Goal: Information Seeking & Learning: Learn about a topic

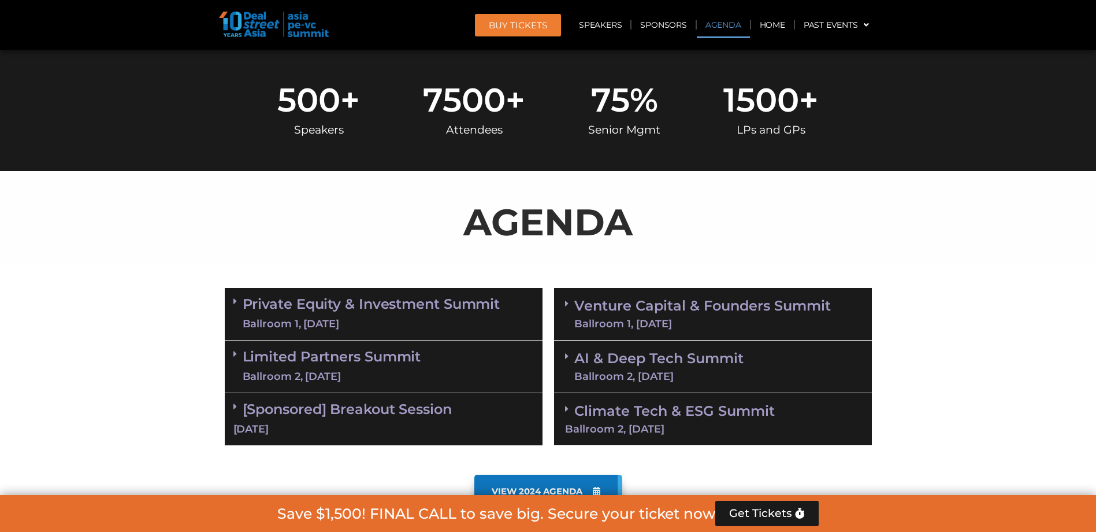
scroll to position [578, 0]
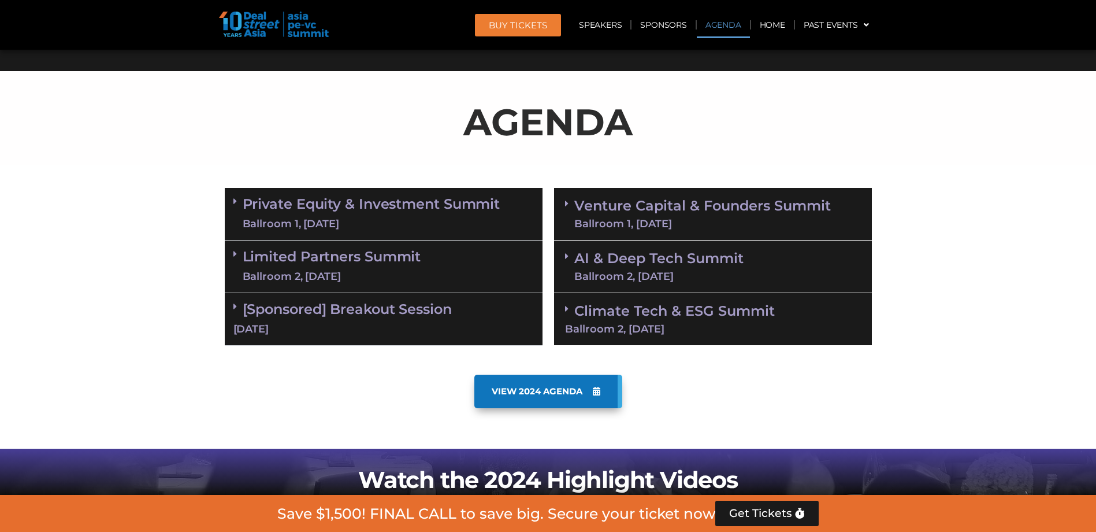
click at [627, 325] on div "Ballroom 2, [DATE]" at bounding box center [713, 329] width 296 height 10
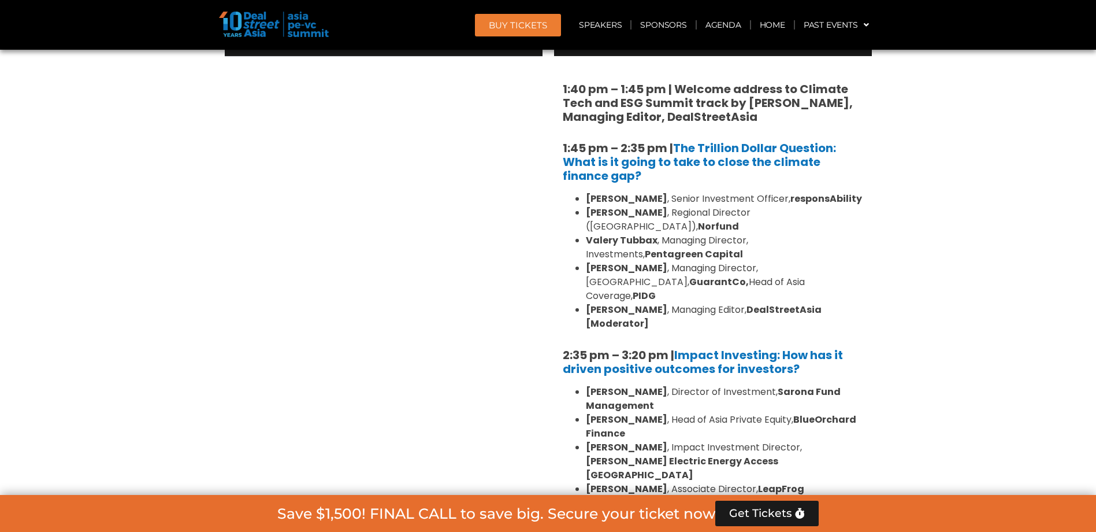
scroll to position [694, 0]
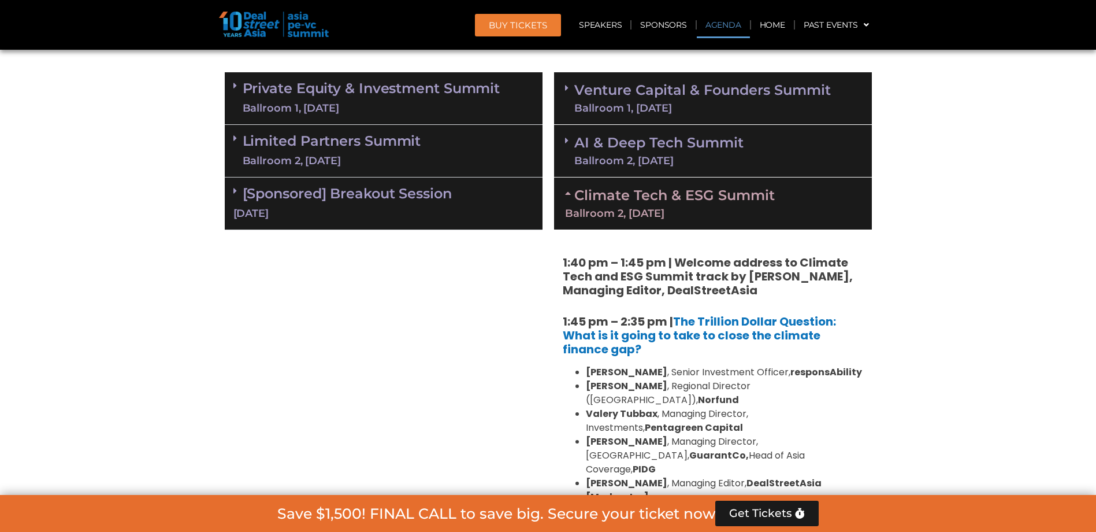
click at [654, 153] on link "AI & Deep Tech Summit Ballroom 2, [DATE]" at bounding box center [658, 151] width 169 height 30
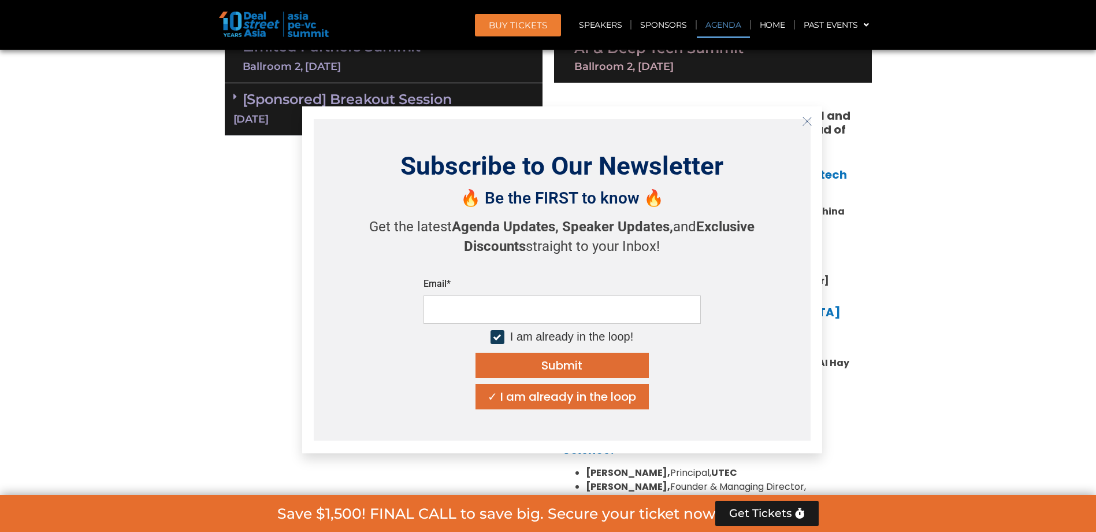
scroll to position [809, 0]
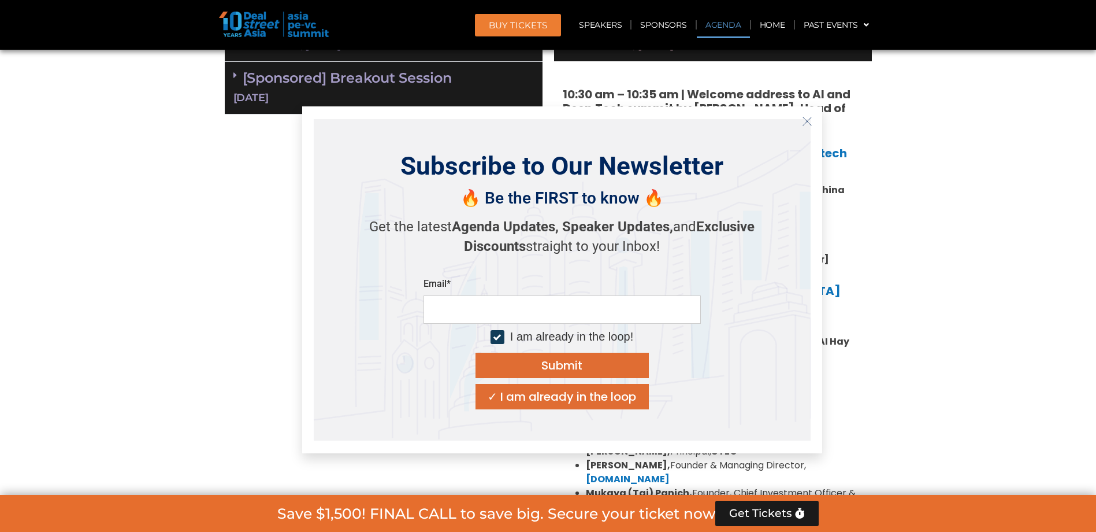
click at [806, 123] on line "Close" at bounding box center [807, 121] width 8 height 8
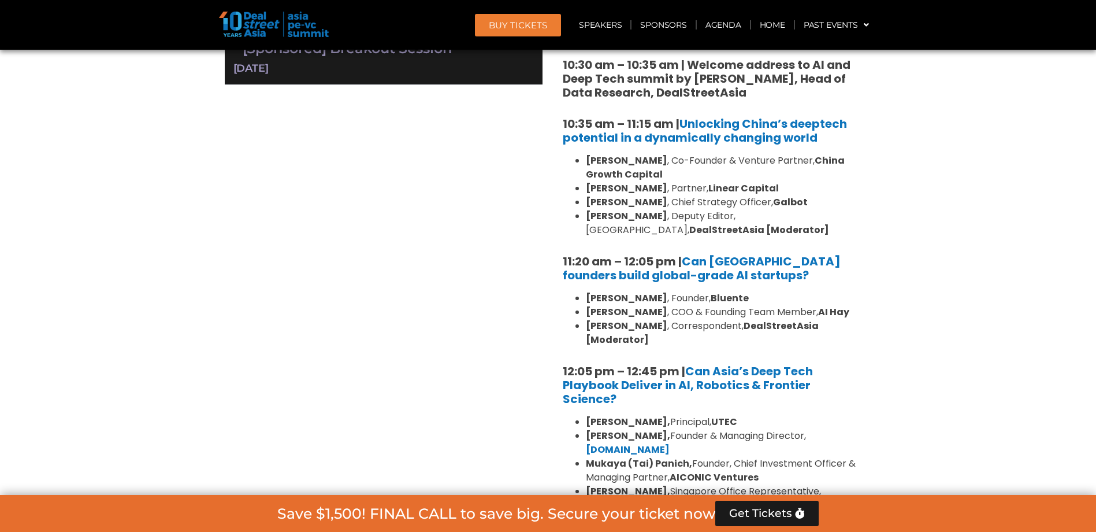
scroll to position [694, 0]
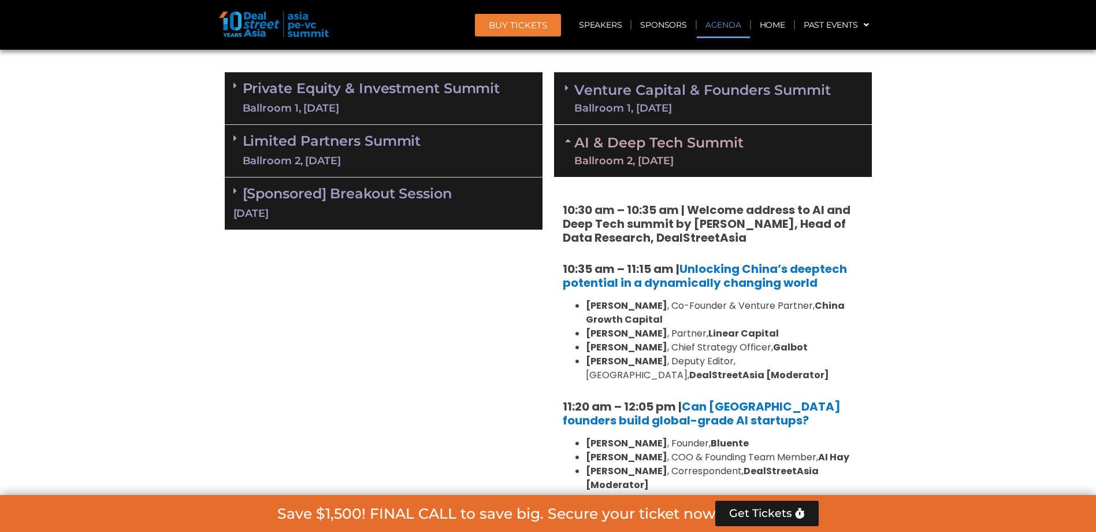
click at [666, 107] on div "Ballroom 1, [DATE]" at bounding box center [702, 108] width 257 height 10
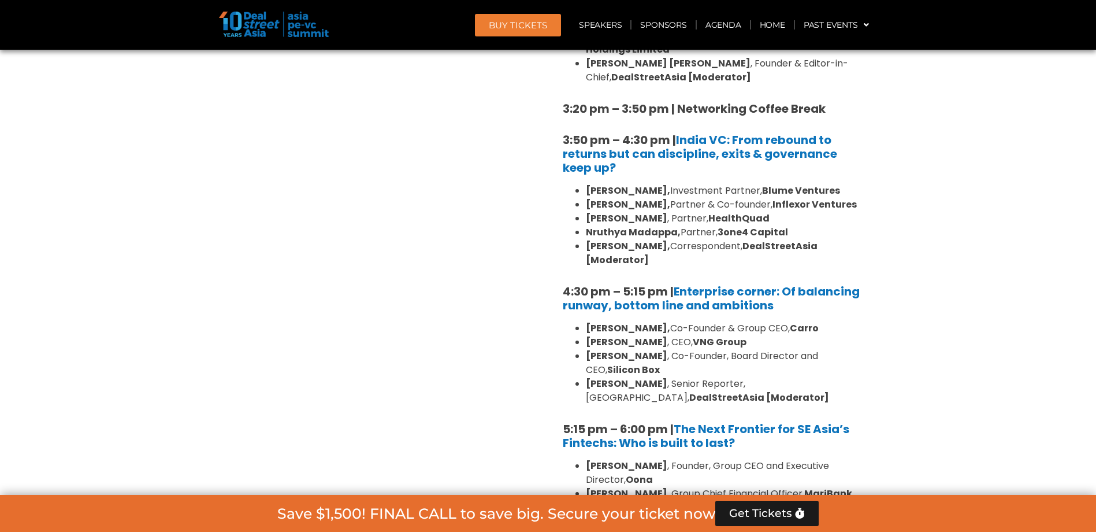
scroll to position [1792, 0]
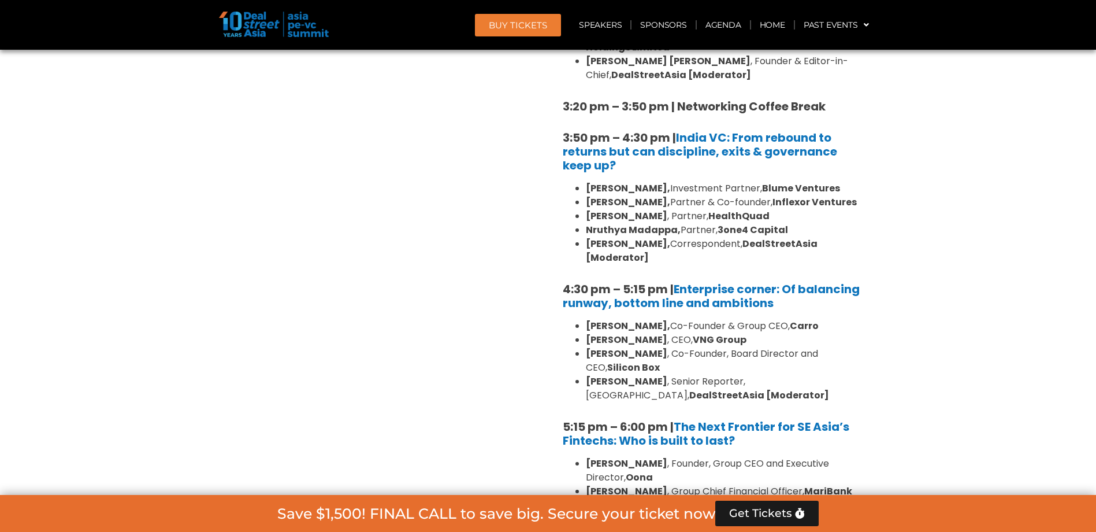
drag, startPoint x: 736, startPoint y: 223, endPoint x: 527, endPoint y: 132, distance: 228.1
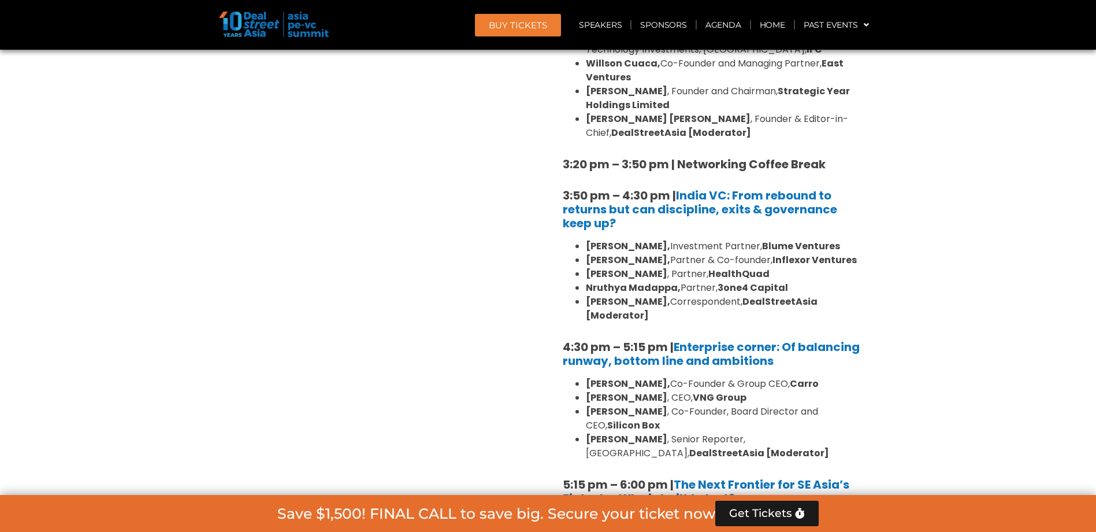
scroll to position [1907, 0]
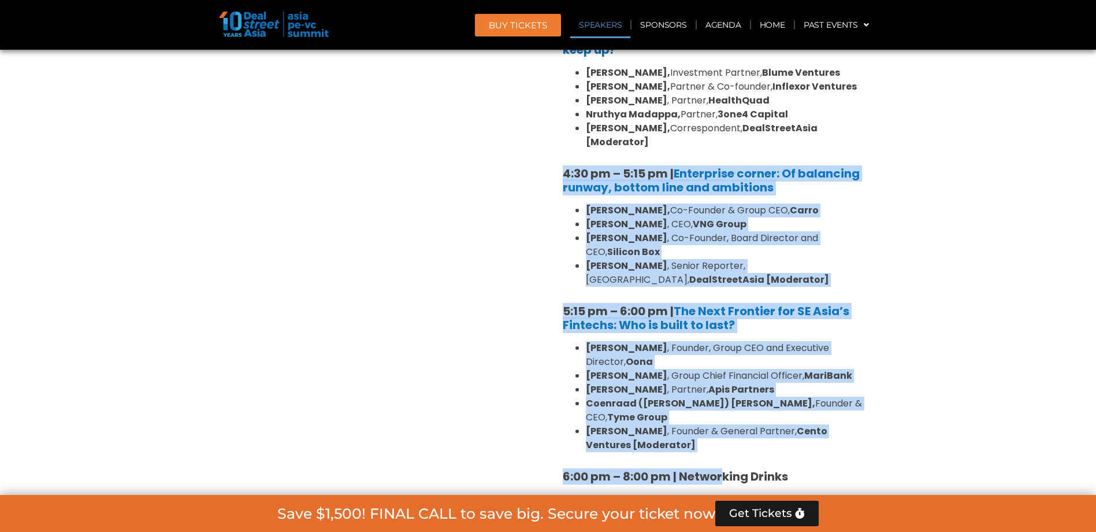
drag, startPoint x: 725, startPoint y: 383, endPoint x: 554, endPoint y: 110, distance: 322.0
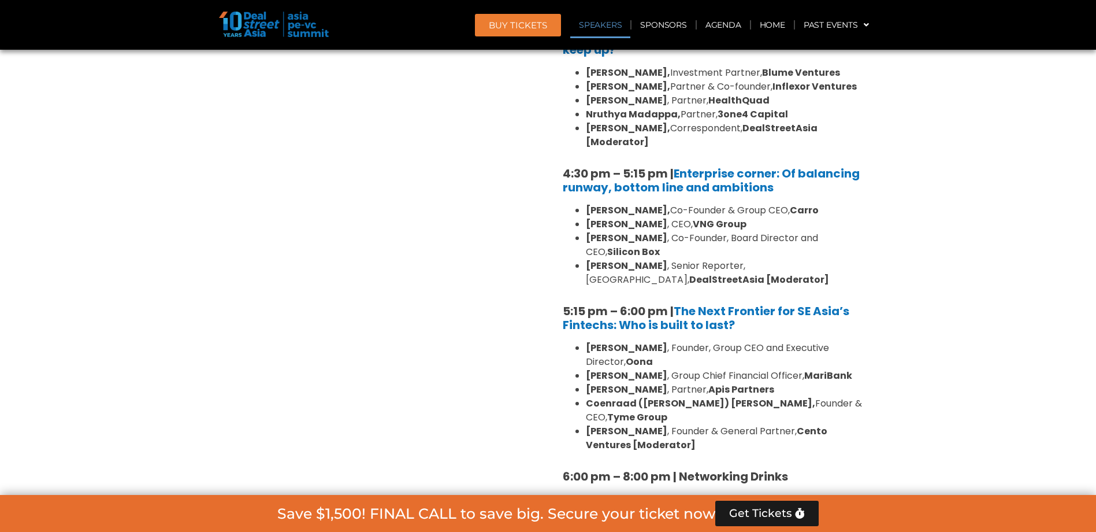
click at [516, 225] on div "Private Equity & Investment Summit Ballroom 1, [DATE] 8:00 am – 9:00 am | Regis…" at bounding box center [383, 457] width 329 height 3209
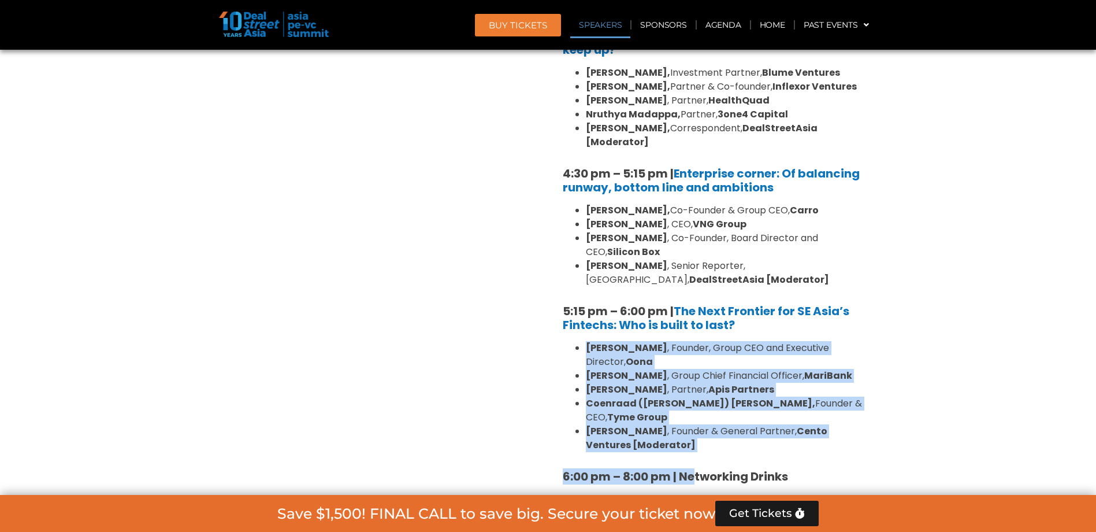
drag, startPoint x: 696, startPoint y: 386, endPoint x: 584, endPoint y: 293, distance: 145.3
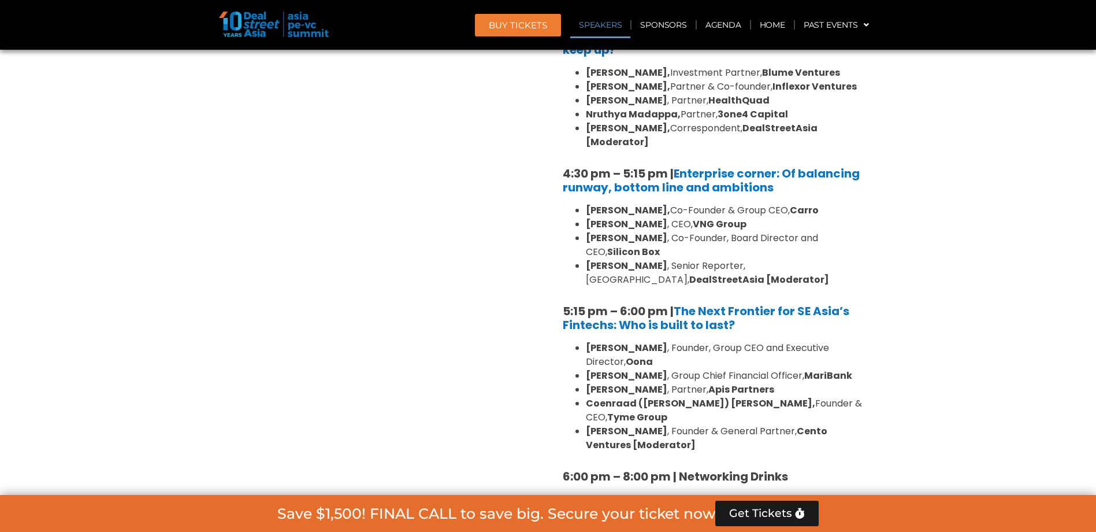
click at [476, 320] on div "Private Equity & Investment Summit Ballroom 1, [DATE] 8:00 am – 9:00 am | Regis…" at bounding box center [383, 457] width 329 height 3209
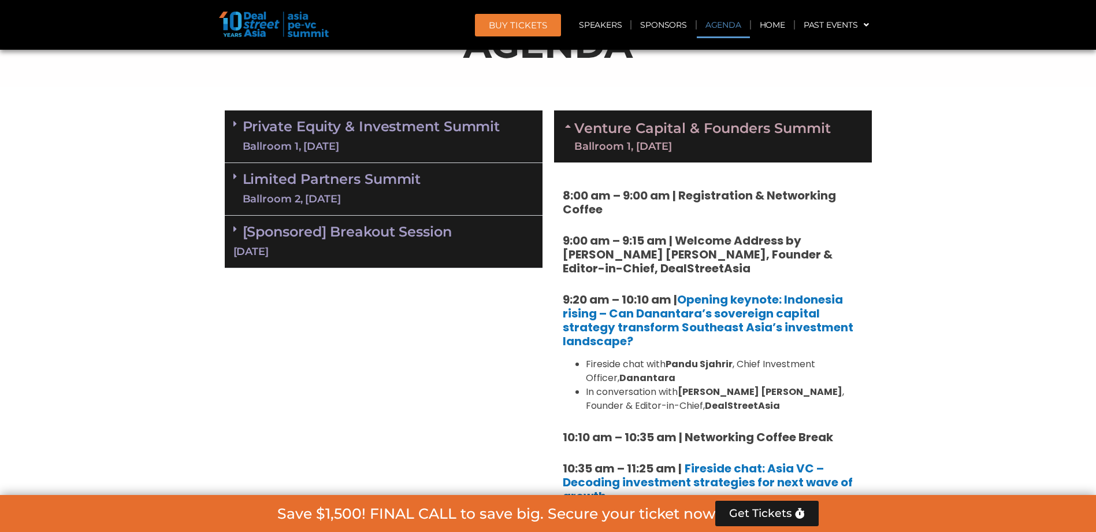
scroll to position [636, 0]
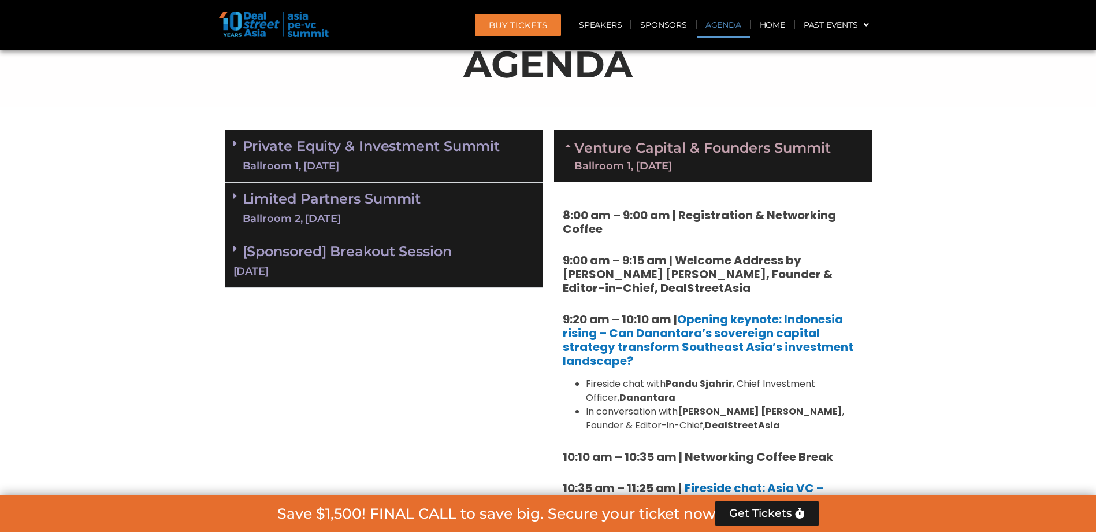
click at [273, 261] on div "[Sponsored] Breakout Session [DATE]" at bounding box center [384, 261] width 318 height 53
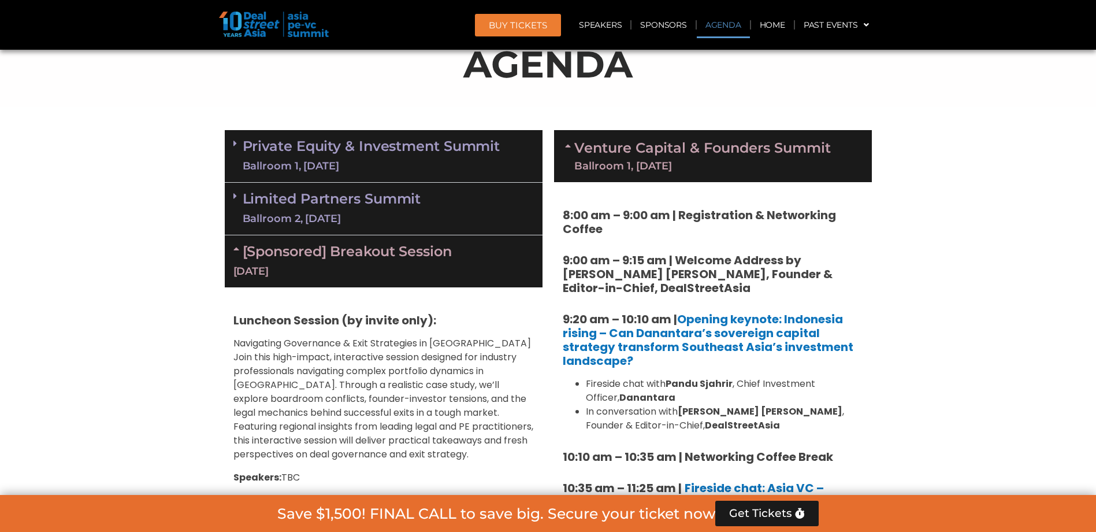
click at [333, 213] on div "Ballroom 2, [DATE]" at bounding box center [332, 219] width 179 height 14
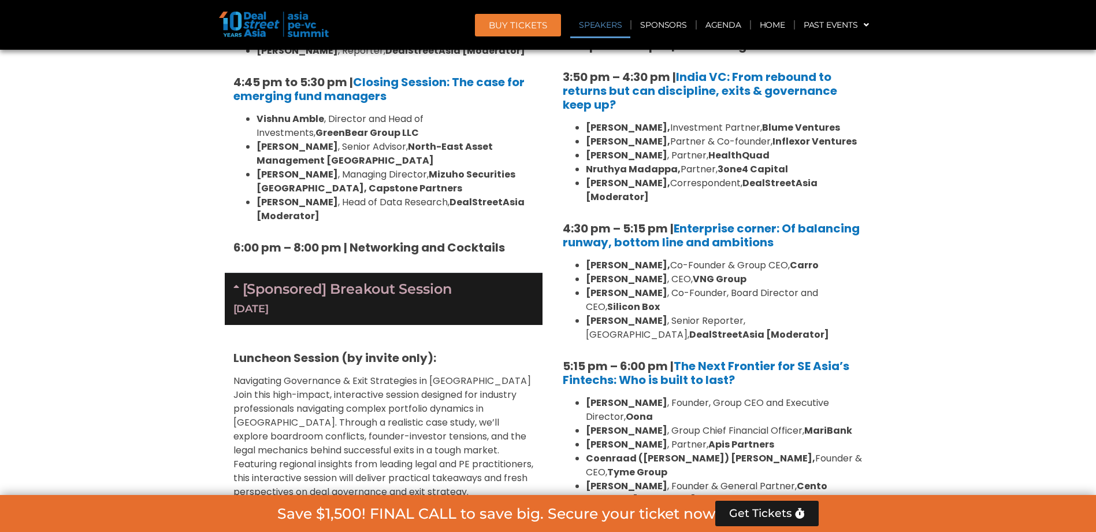
scroll to position [1734, 0]
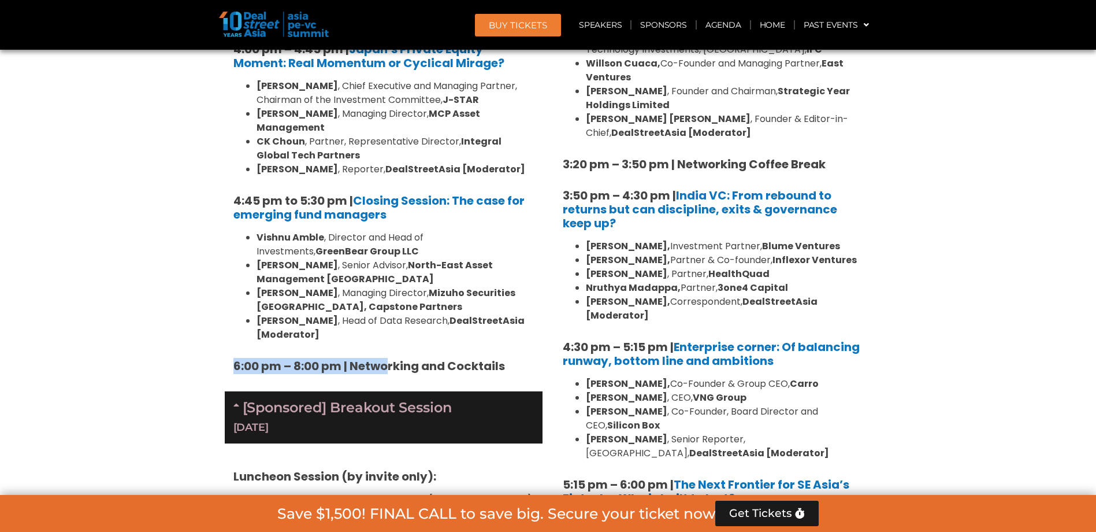
drag, startPoint x: 229, startPoint y: 300, endPoint x: 389, endPoint y: 308, distance: 160.3
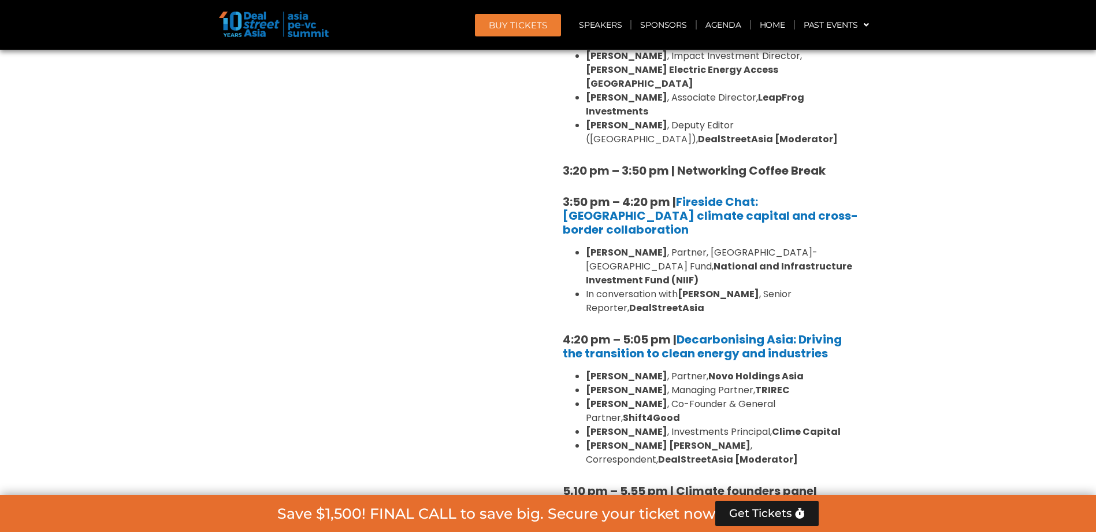
scroll to position [3410, 0]
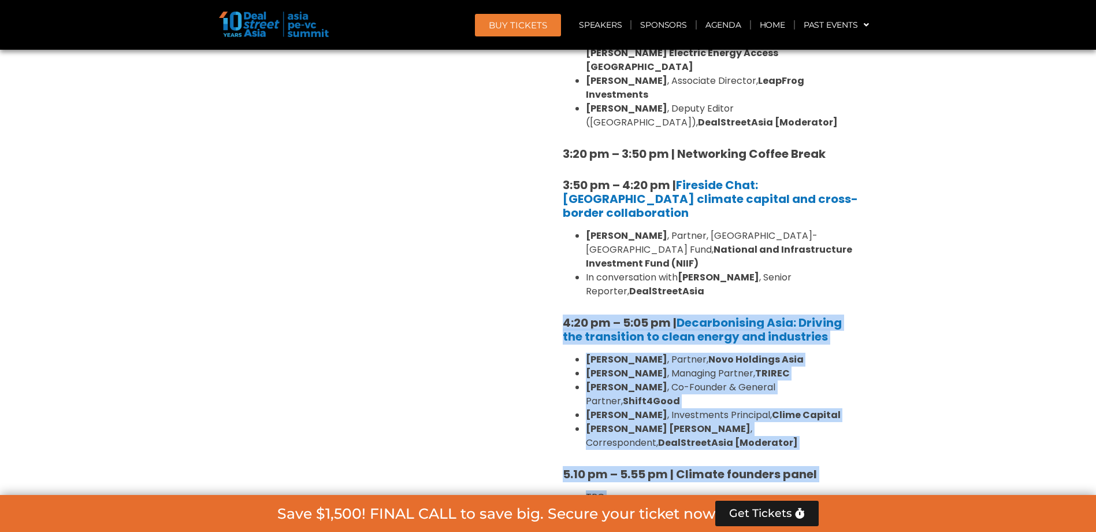
drag, startPoint x: 766, startPoint y: 384, endPoint x: 564, endPoint y: 134, distance: 321.0
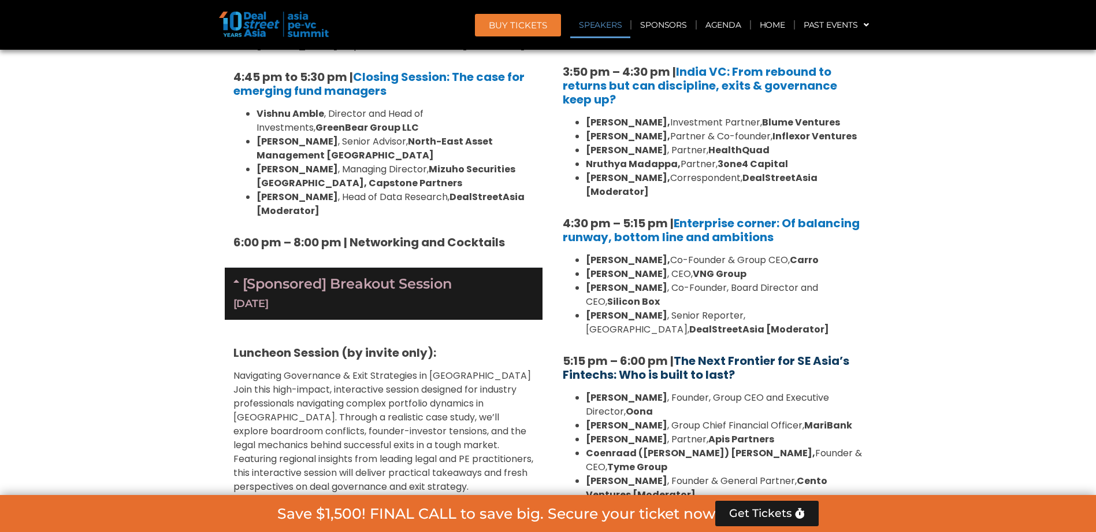
scroll to position [1849, 0]
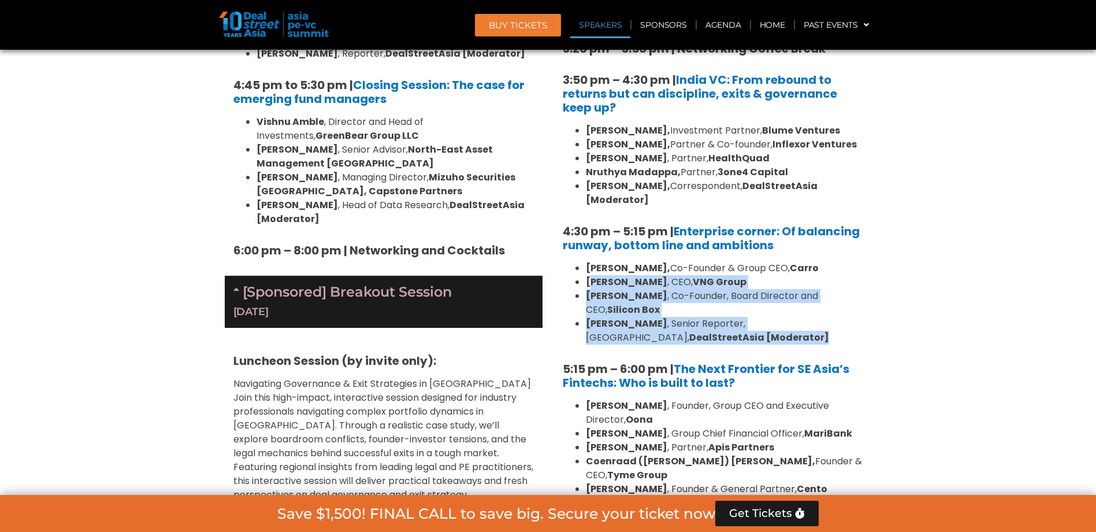
drag, startPoint x: 720, startPoint y: 283, endPoint x: 591, endPoint y: 234, distance: 138.5
click at [591, 261] on ul "[PERSON_NAME], Co-Founder & Group CEO, [PERSON_NAME] , CEO, VNG Group [PERSON_N…" at bounding box center [713, 302] width 301 height 83
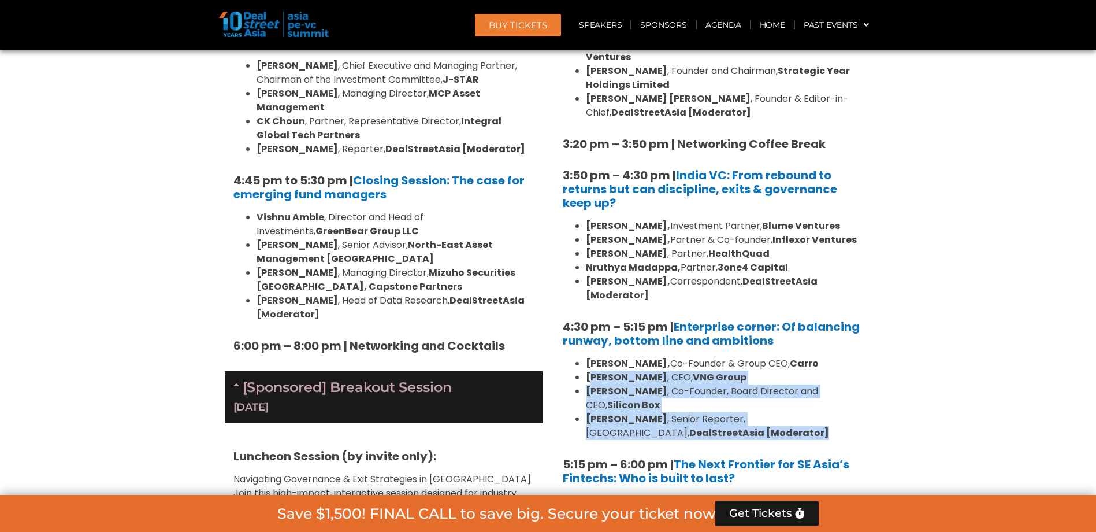
scroll to position [1734, 0]
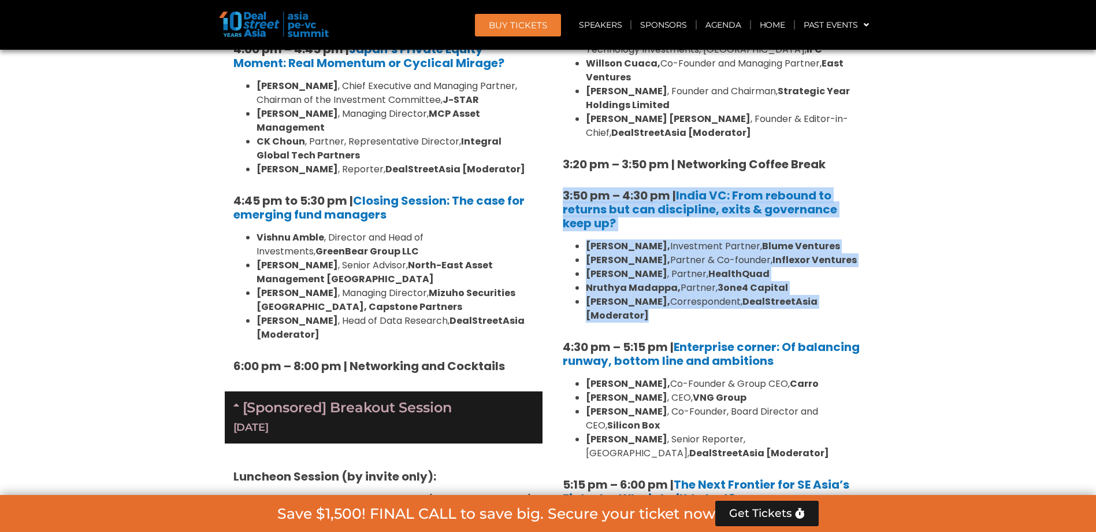
drag, startPoint x: 652, startPoint y: 272, endPoint x: 561, endPoint y: 160, distance: 143.8
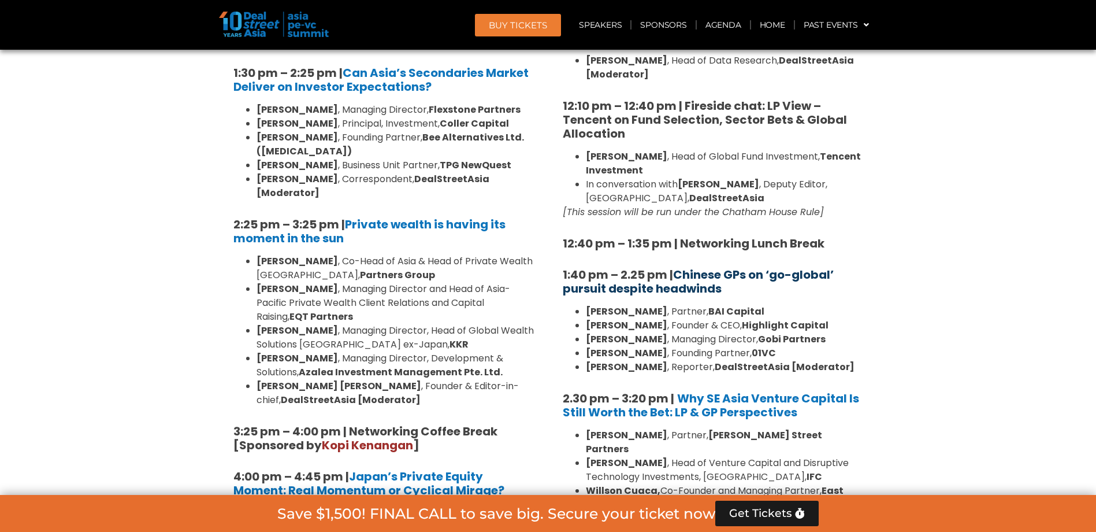
scroll to position [1272, 0]
